Goal: Transaction & Acquisition: Book appointment/travel/reservation

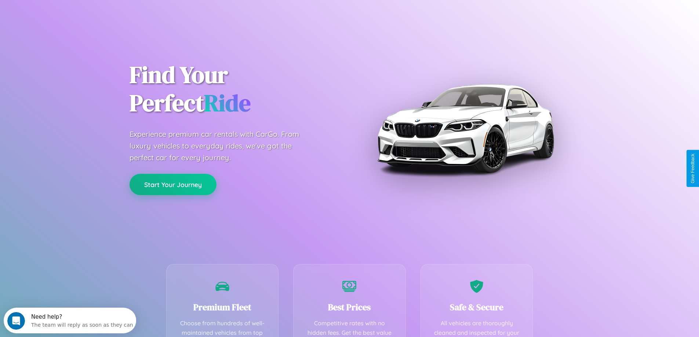
click at [173, 185] on button "Start Your Journey" at bounding box center [173, 184] width 87 height 21
click at [173, 184] on button "Start Your Journey" at bounding box center [173, 184] width 87 height 21
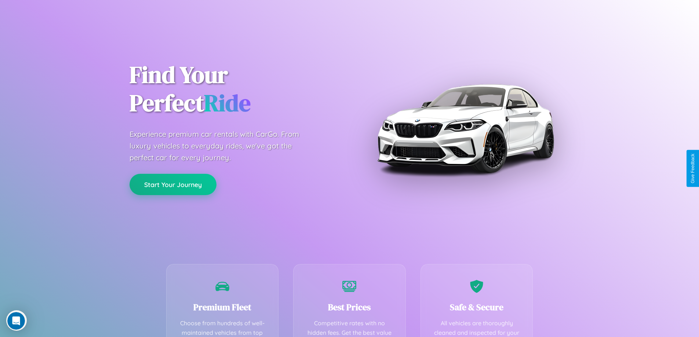
click at [173, 184] on button "Start Your Journey" at bounding box center [173, 184] width 87 height 21
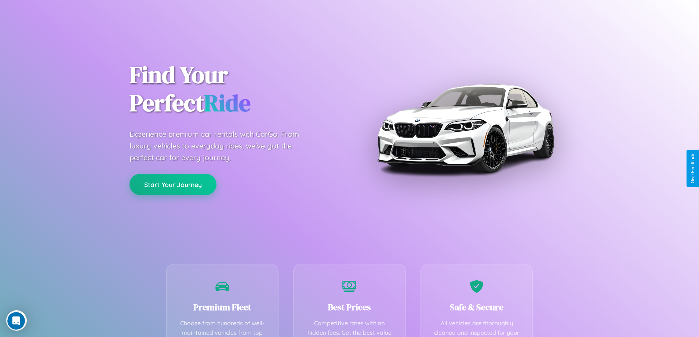
click at [173, 184] on button "Start Your Journey" at bounding box center [173, 184] width 87 height 21
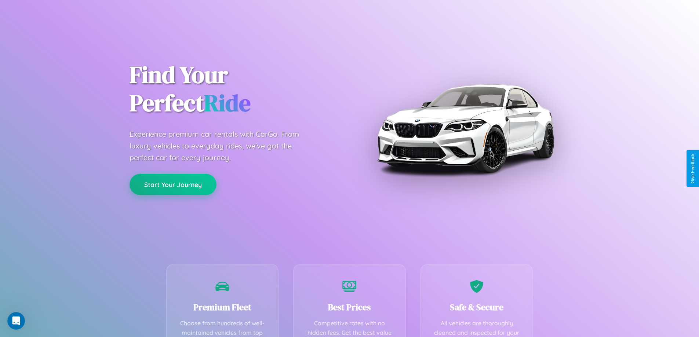
click at [173, 184] on button "Start Your Journey" at bounding box center [173, 184] width 87 height 21
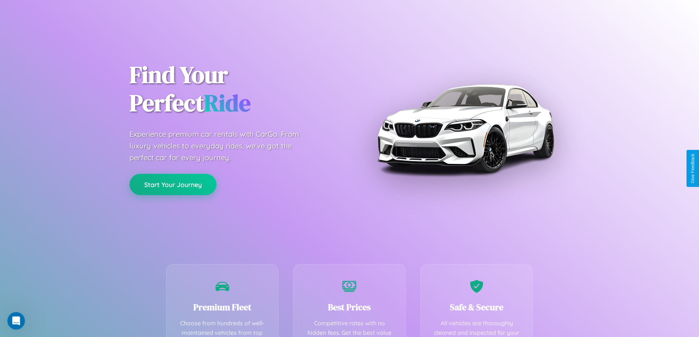
click at [173, 184] on button "Start Your Journey" at bounding box center [173, 184] width 87 height 21
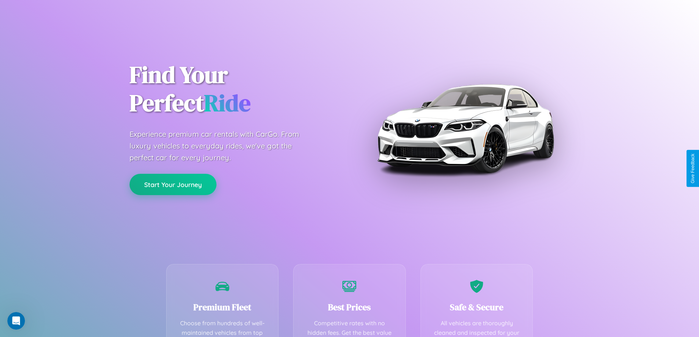
click at [173, 184] on button "Start Your Journey" at bounding box center [173, 184] width 87 height 21
